Goal: Find specific page/section: Find specific page/section

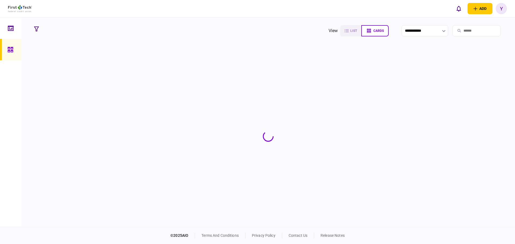
click at [461, 30] on input "search" at bounding box center [477, 30] width 48 height 11
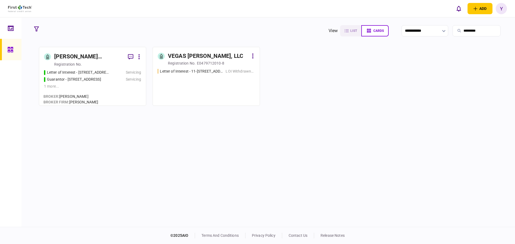
type input "*********"
click at [102, 60] on div "[PERSON_NAME] Revocable Living Trust" at bounding box center [89, 57] width 70 height 9
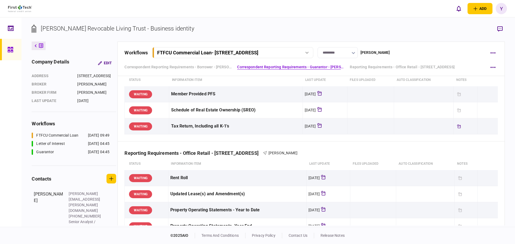
scroll to position [54, 0]
